Goal: Use online tool/utility: Utilize a website feature to perform a specific function

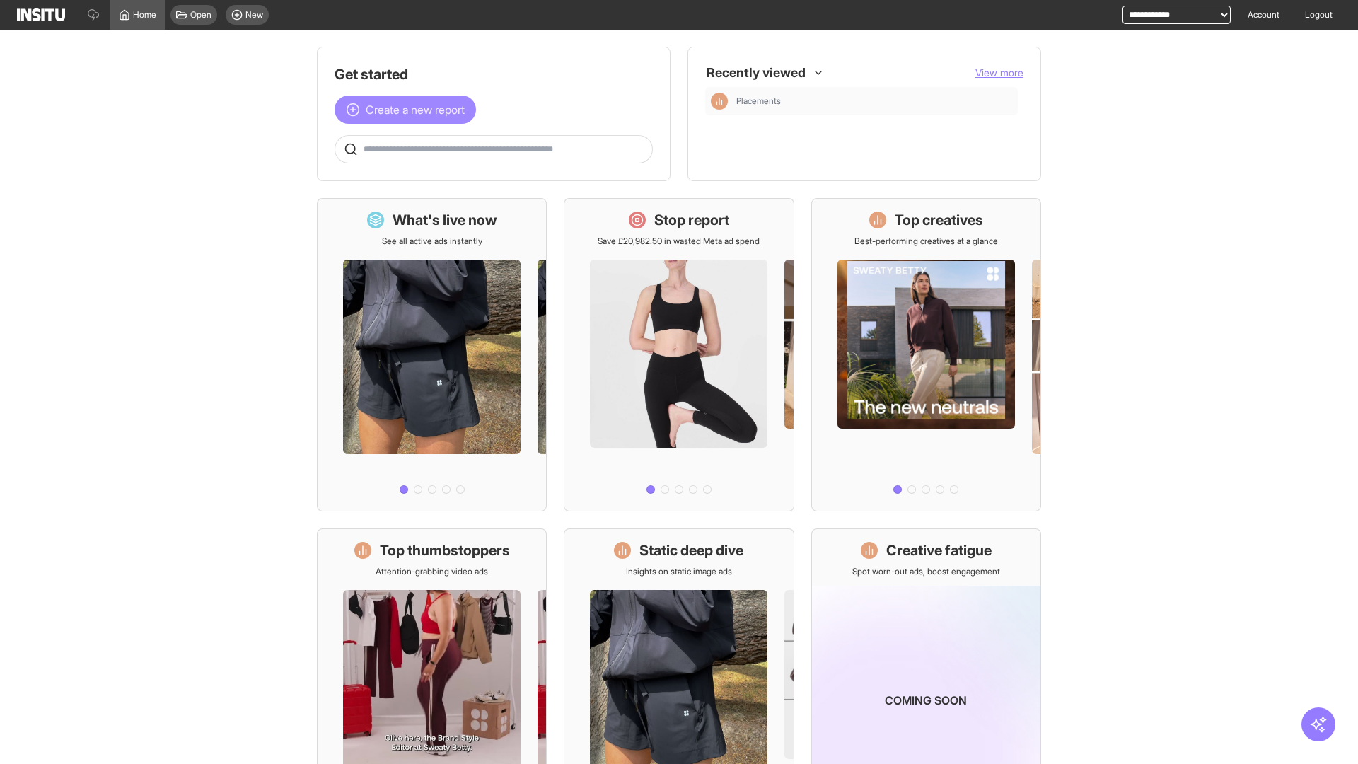
click at [409, 110] on span "Create a new report" at bounding box center [415, 109] width 99 height 17
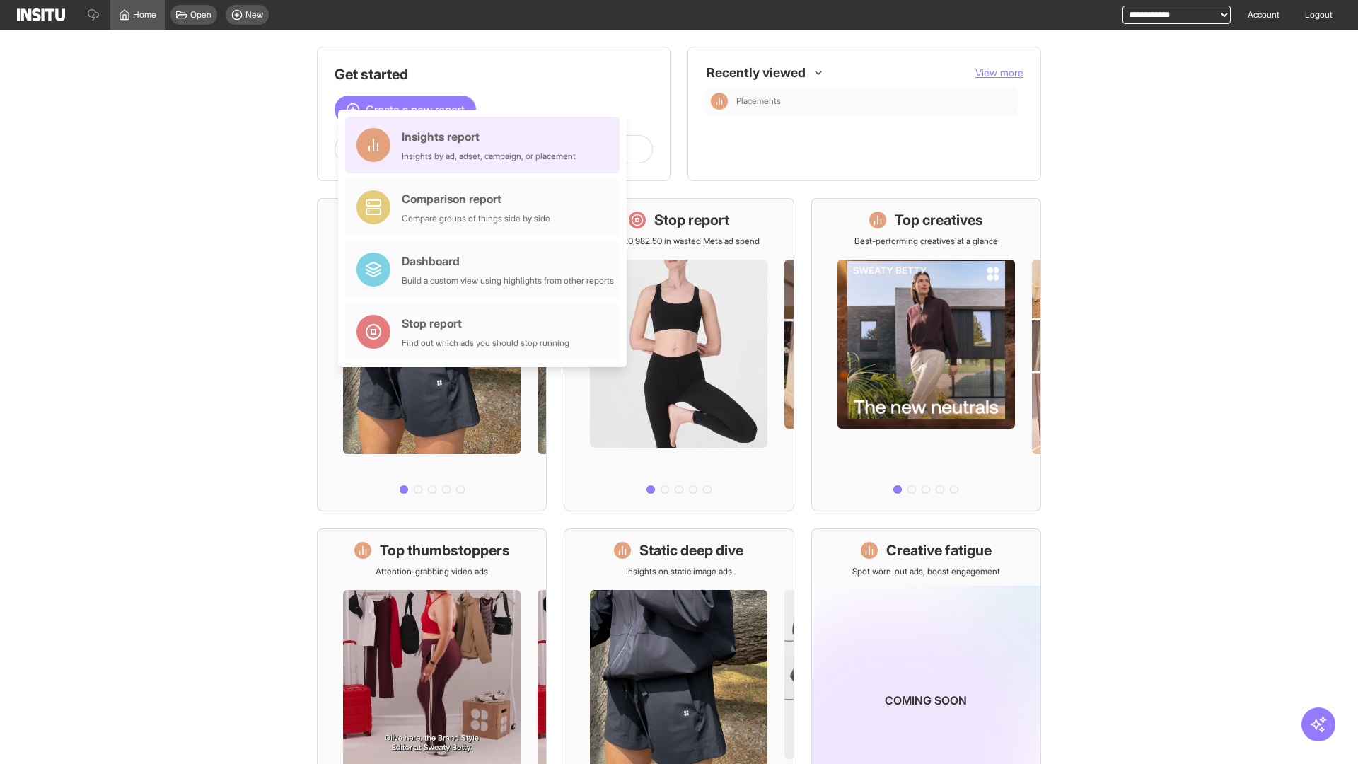
click at [486, 145] on div "Insights report Insights by ad, adset, campaign, or placement" at bounding box center [489, 145] width 174 height 34
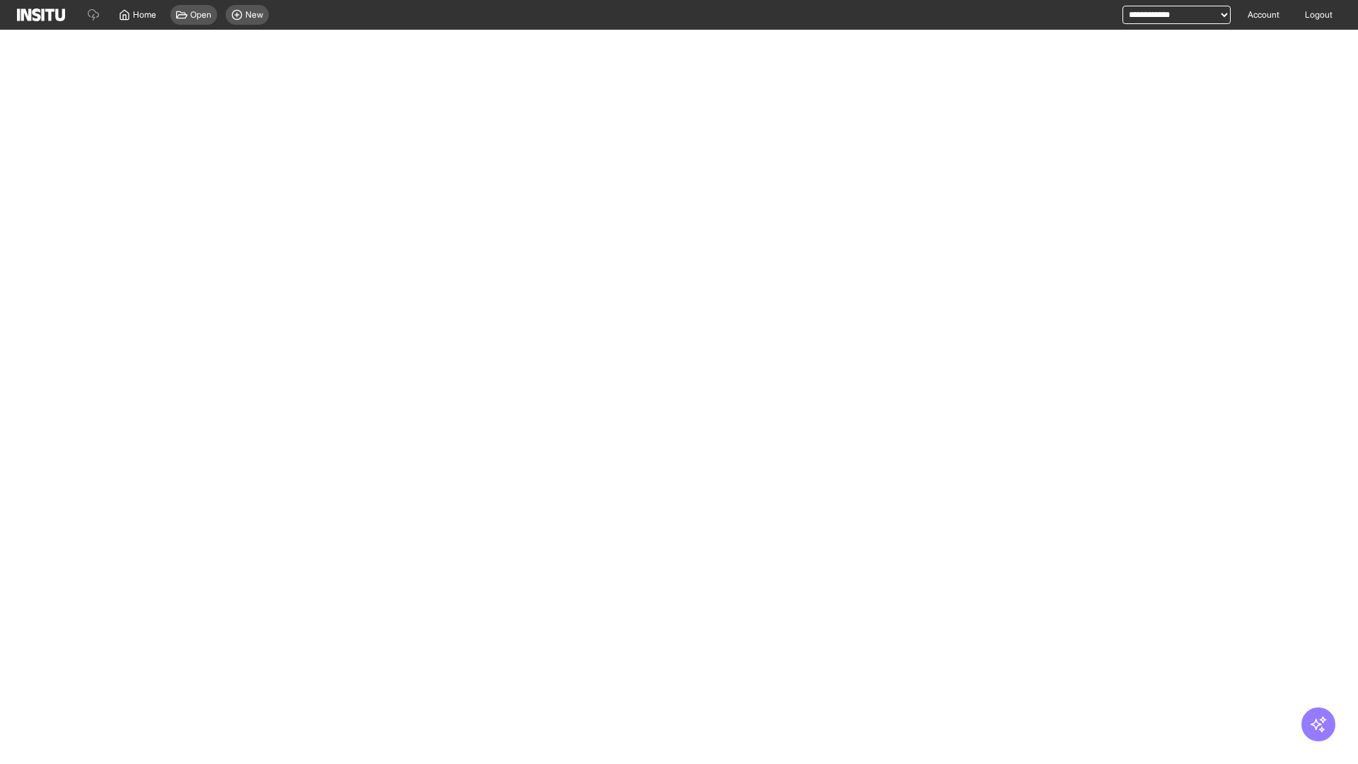
select select "**"
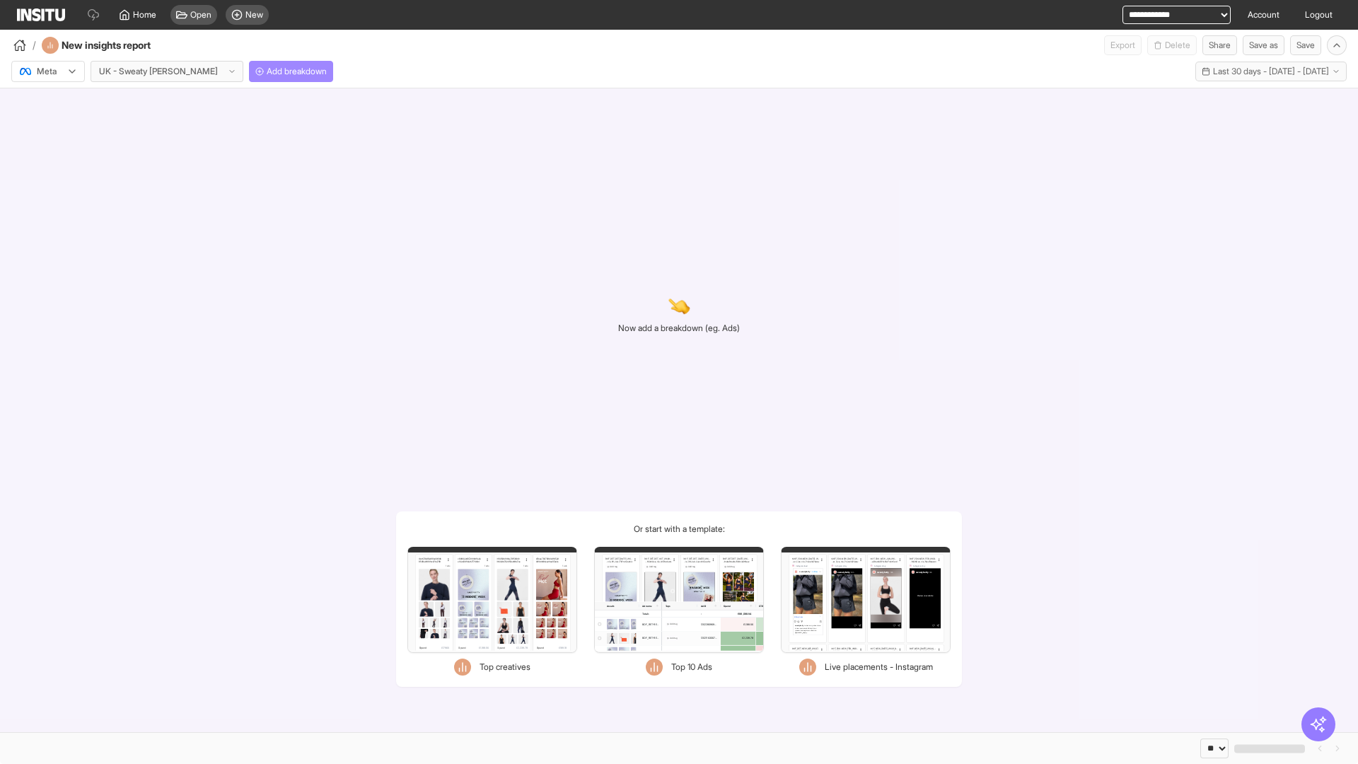
click at [267, 71] on span "Add breakdown" at bounding box center [297, 71] width 60 height 11
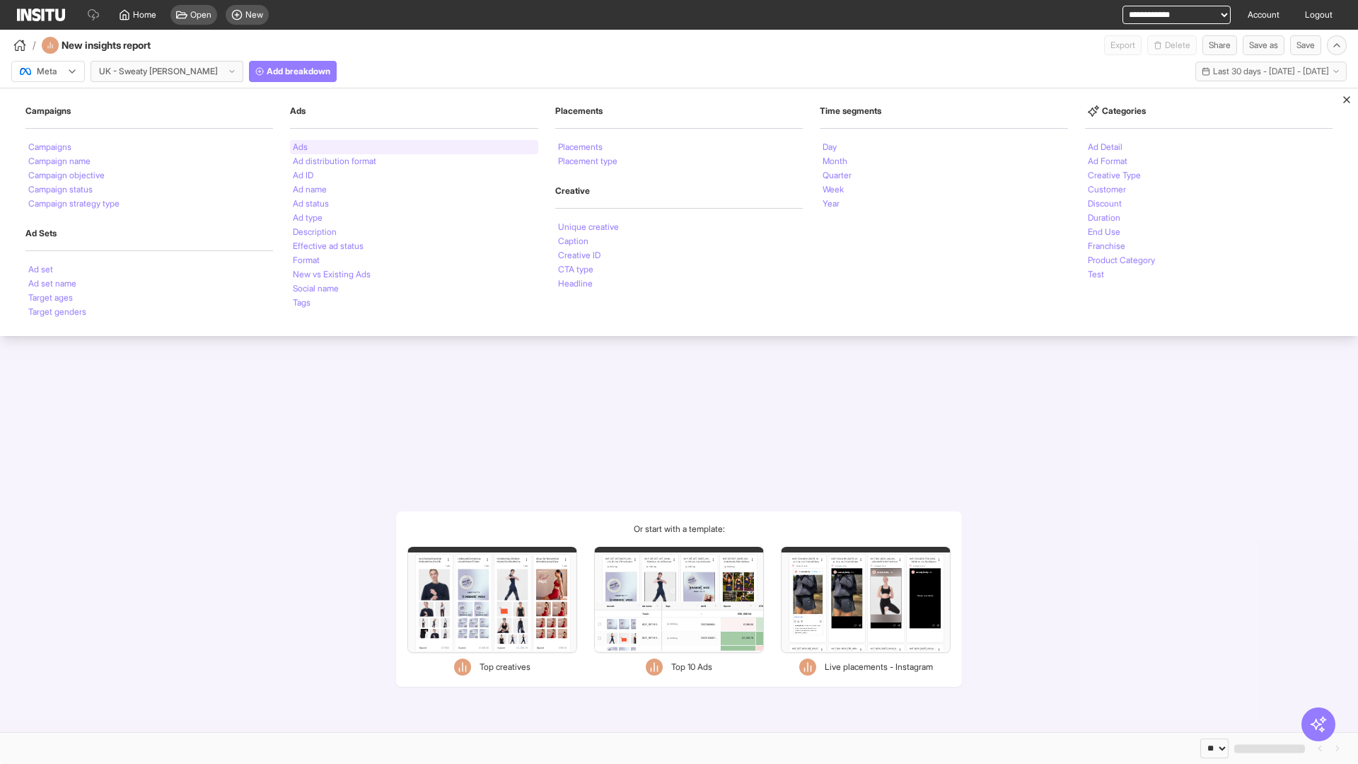
click at [300, 147] on li "Ads" at bounding box center [300, 147] width 15 height 8
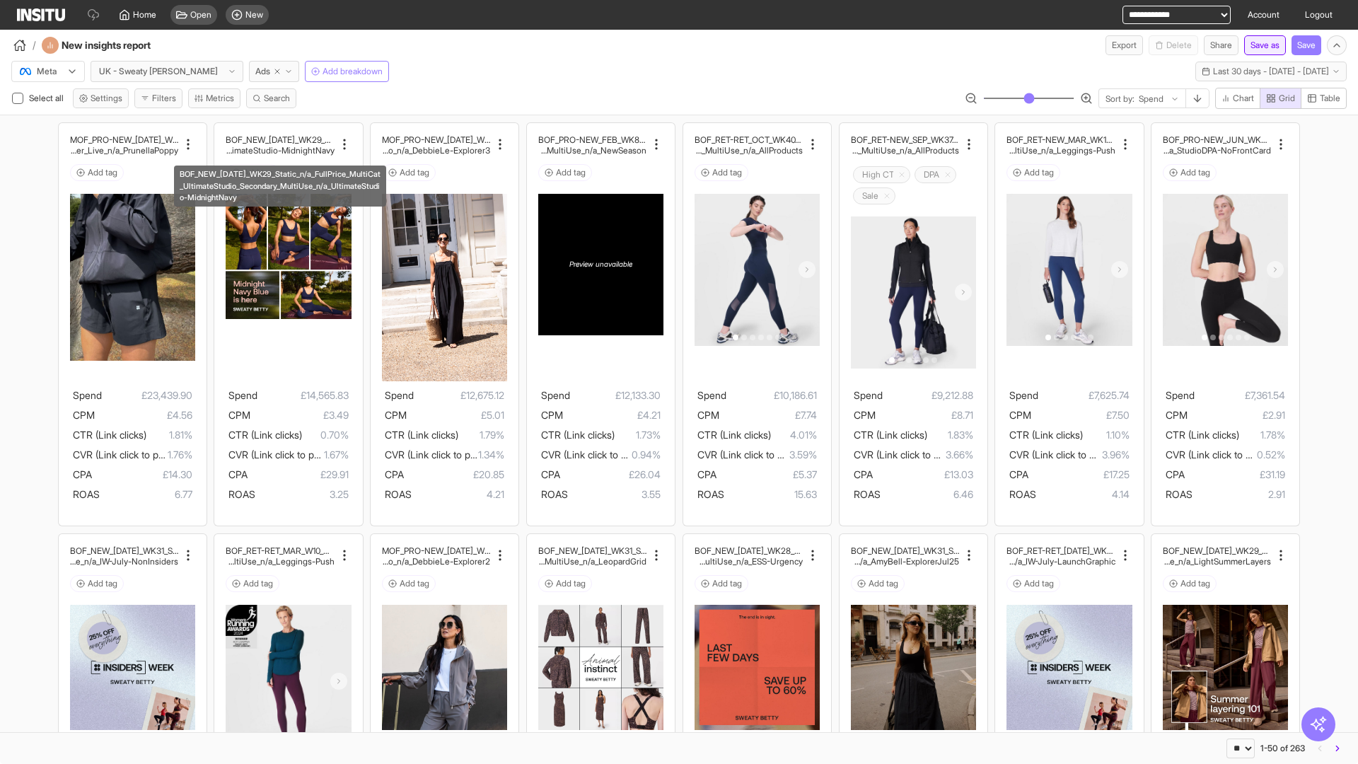
click at [1261, 45] on button "Save as" at bounding box center [1265, 45] width 42 height 20
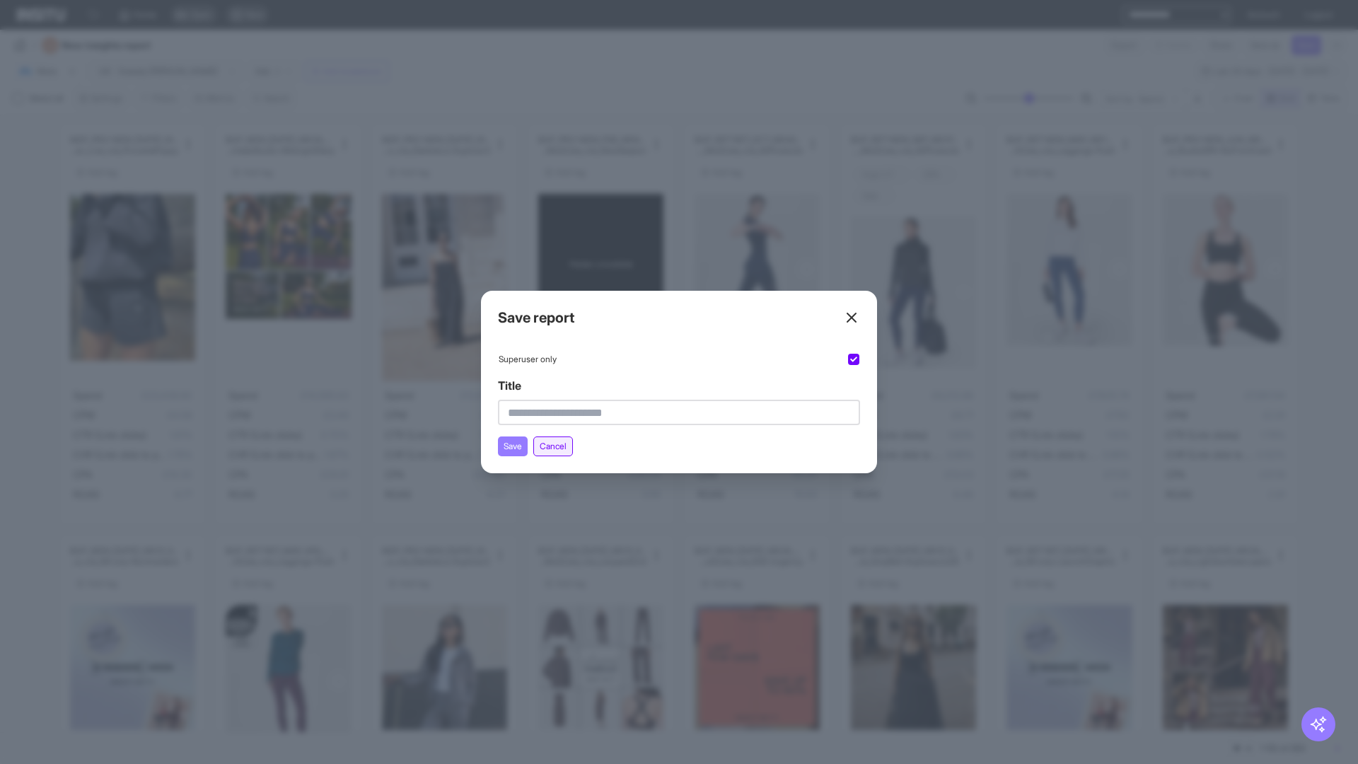
click at [556, 446] on button "Cancel" at bounding box center [553, 446] width 40 height 20
